Goal: Information Seeking & Learning: Learn about a topic

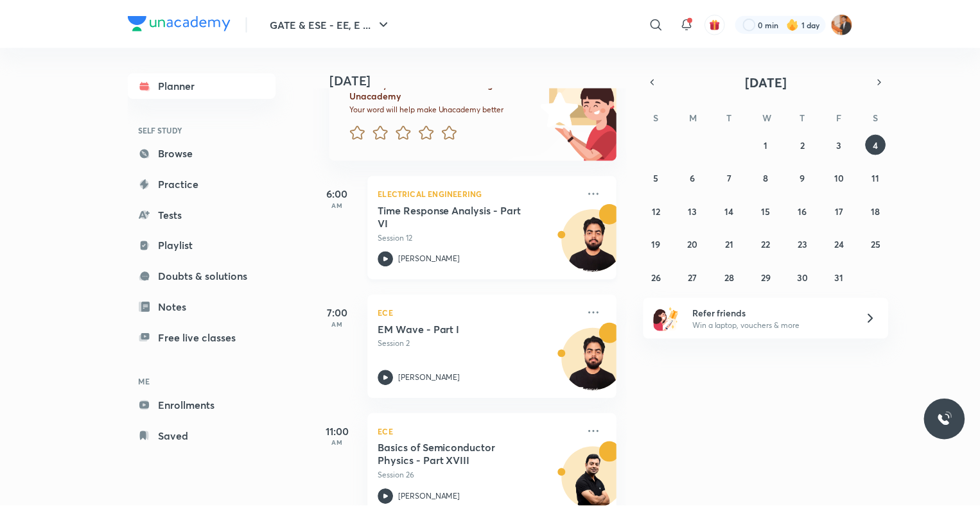
scroll to position [107, 0]
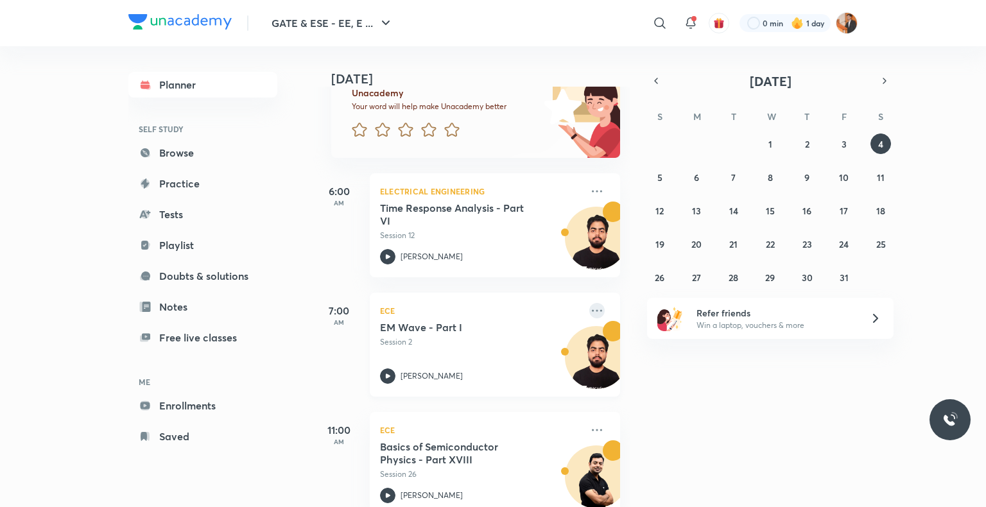
click at [592, 311] on icon at bounding box center [597, 310] width 10 height 2
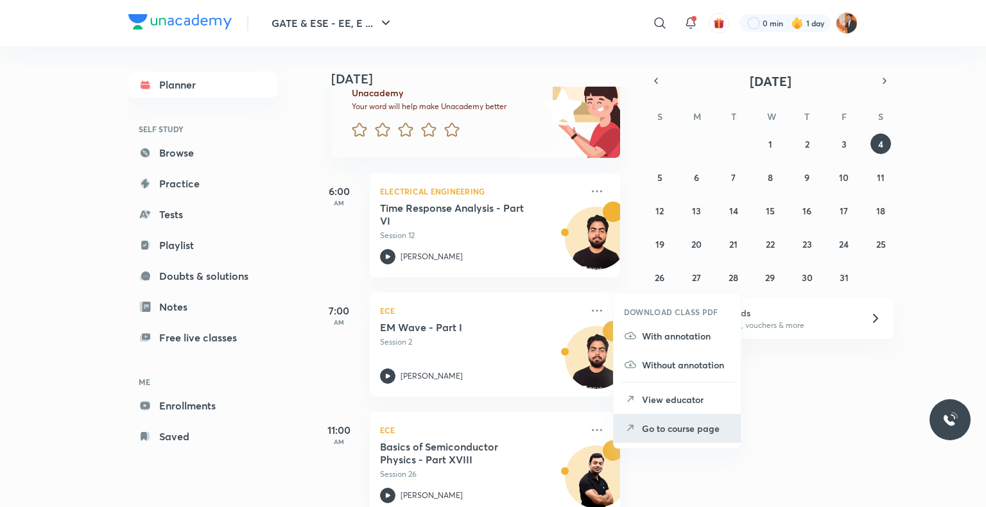
click at [657, 430] on p "Go to course page" at bounding box center [686, 428] width 89 height 13
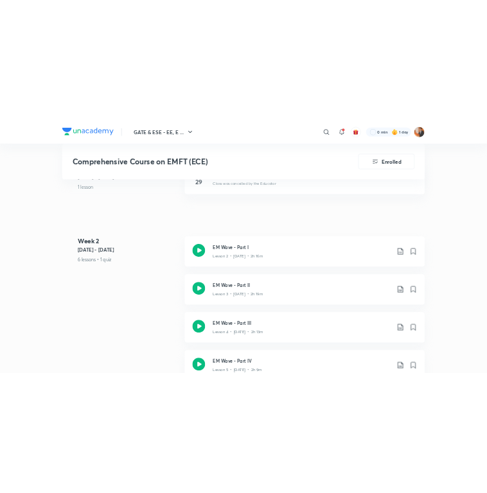
scroll to position [778, 0]
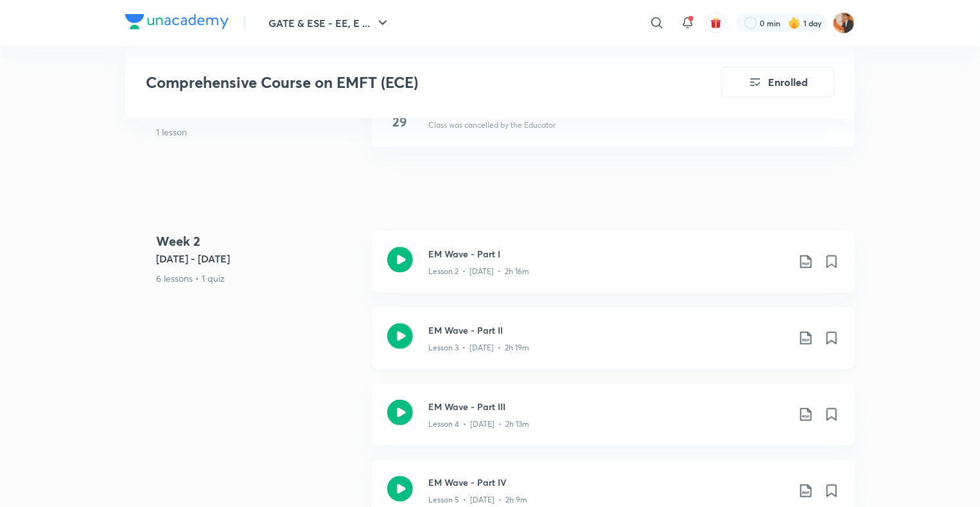
click at [600, 340] on div "Lesson 3 • [DATE] • 2h 19m" at bounding box center [607, 345] width 359 height 17
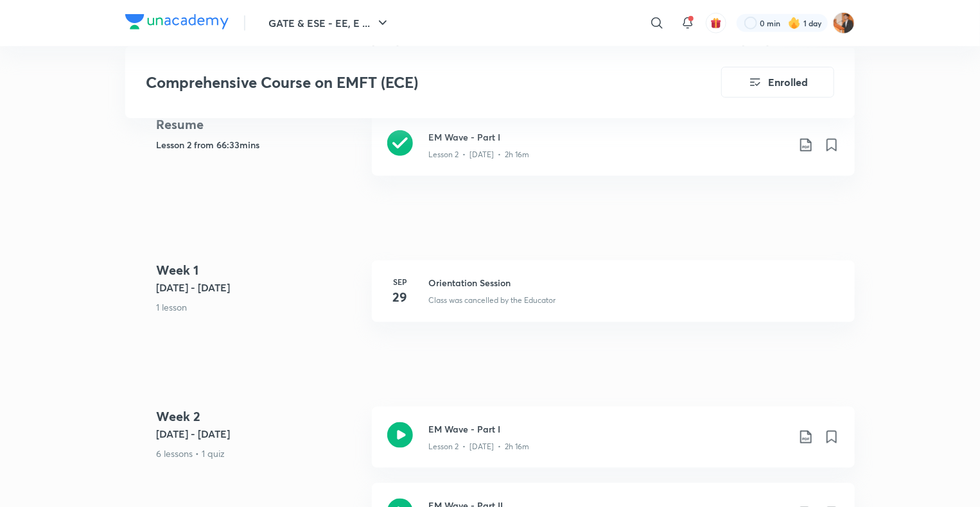
scroll to position [599, 0]
